Goal: Task Accomplishment & Management: Manage account settings

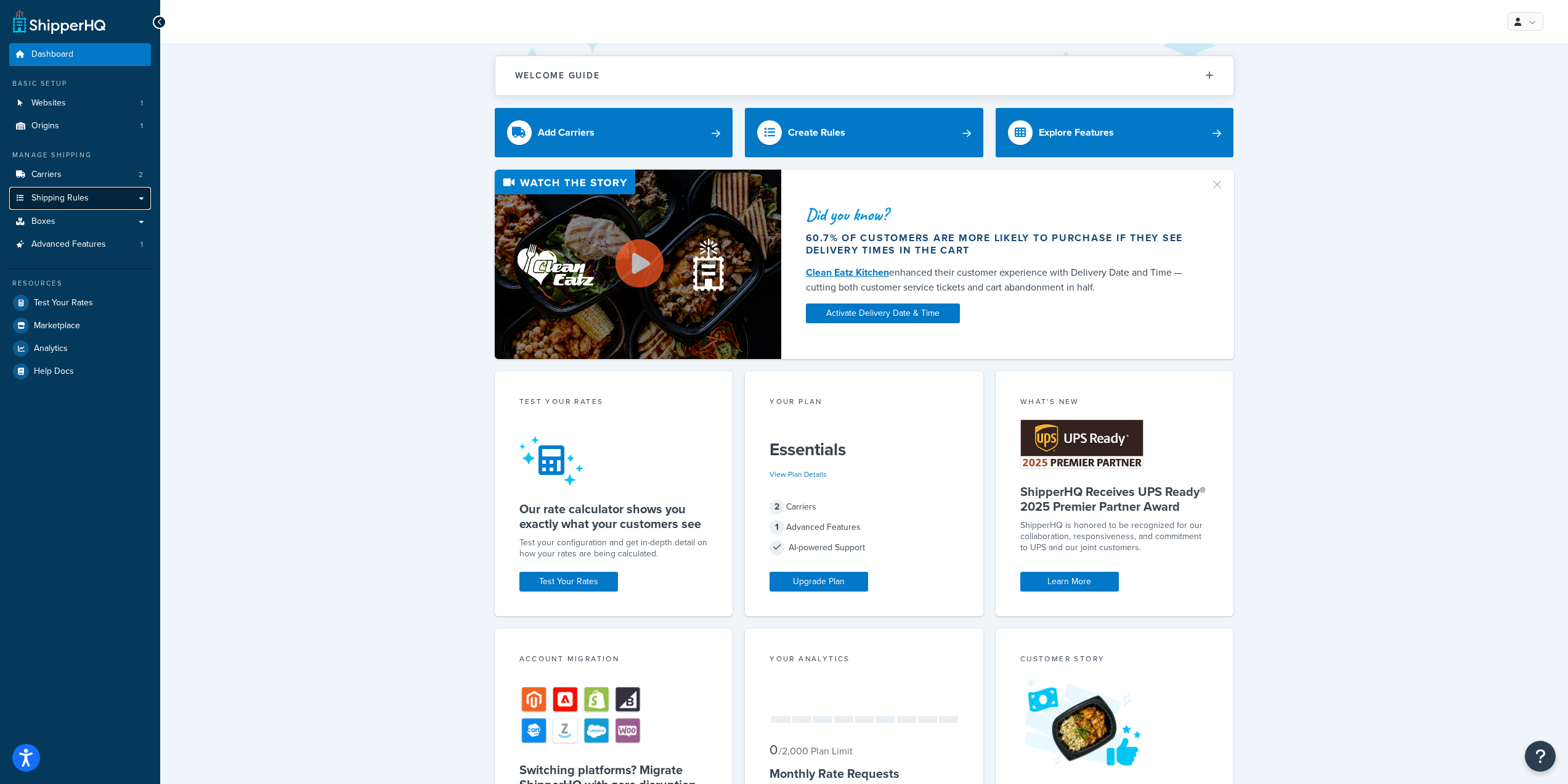
click at [115, 195] on link "Shipping Rules" at bounding box center [80, 198] width 142 height 23
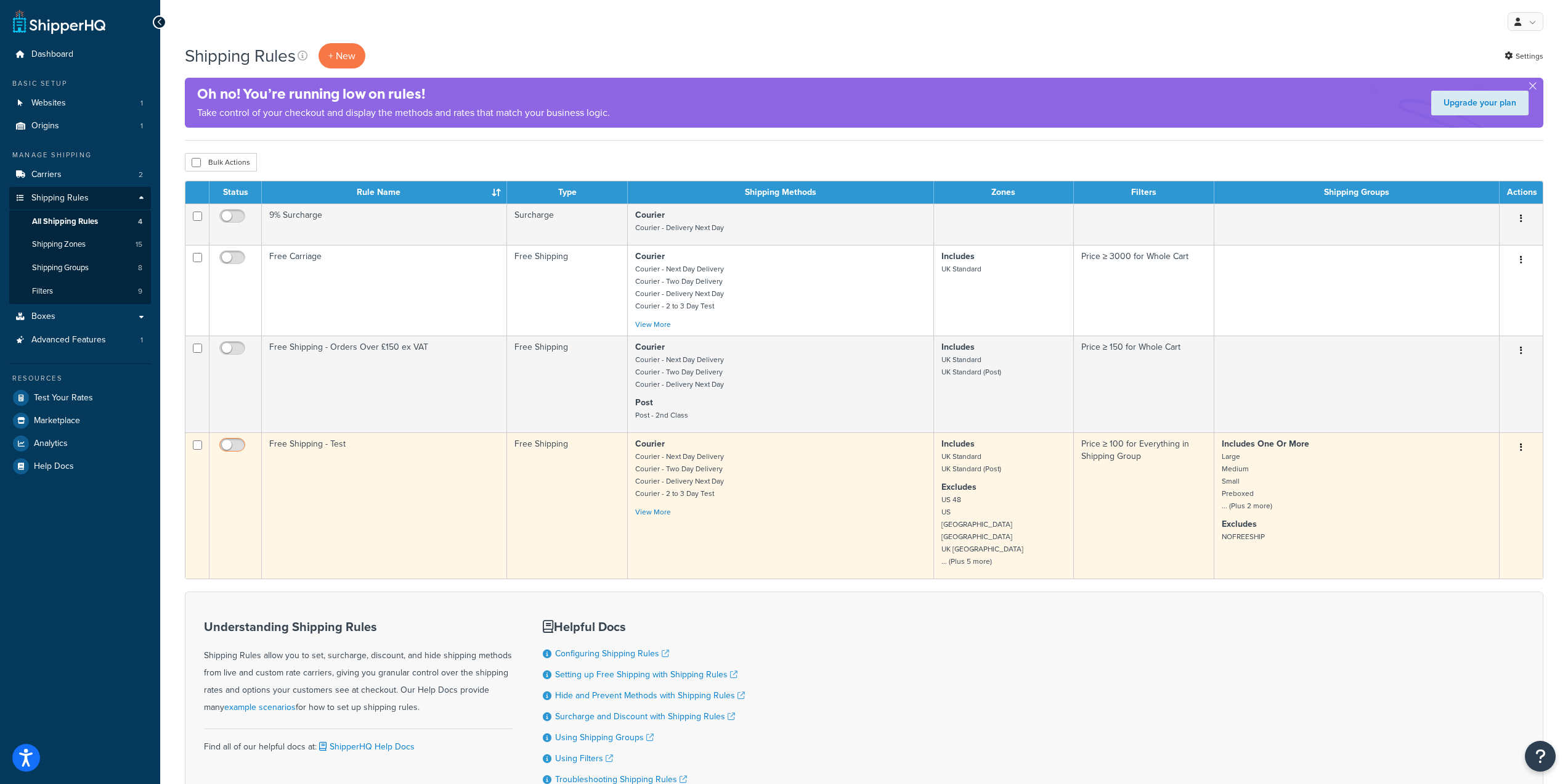
click at [242, 447] on input "checkbox" at bounding box center [234, 448] width 34 height 15
checkbox input "true"
